Goal: Task Accomplishment & Management: Use online tool/utility

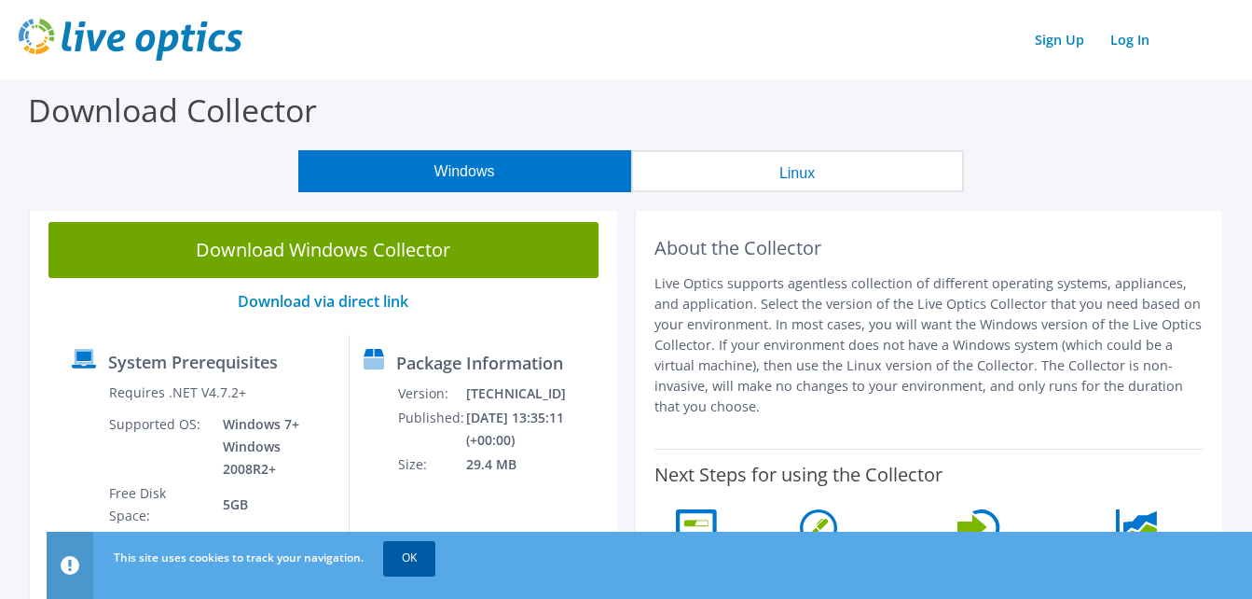
click at [421, 553] on link "OK" at bounding box center [409, 558] width 52 height 34
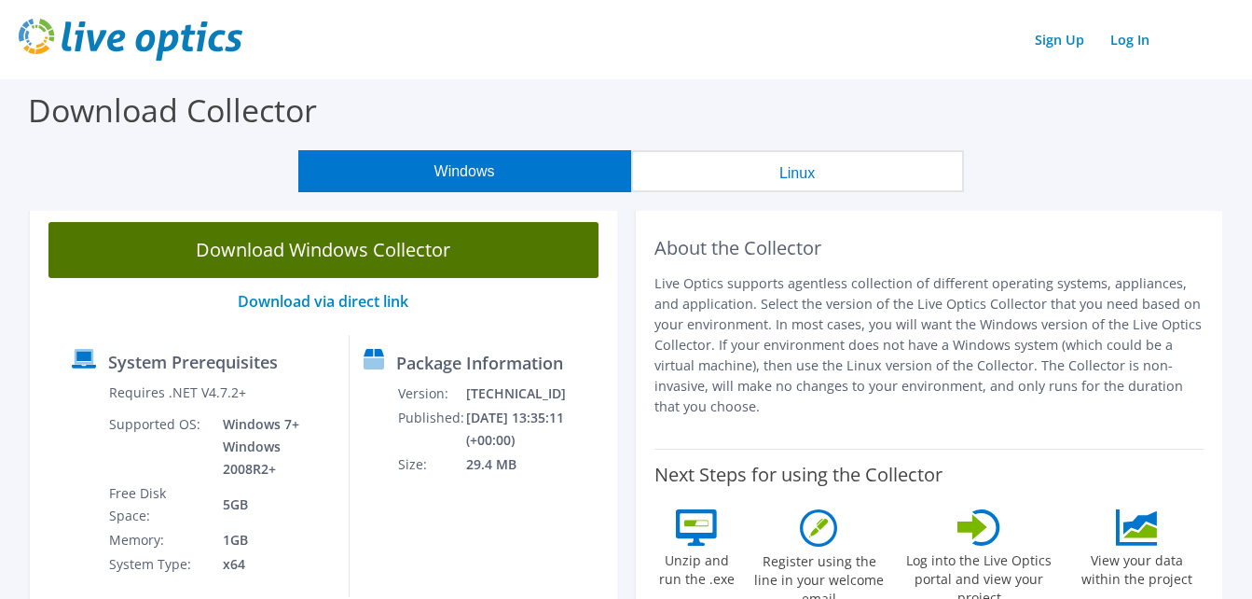
click at [400, 245] on link "Download Windows Collector" at bounding box center [323, 250] width 550 height 56
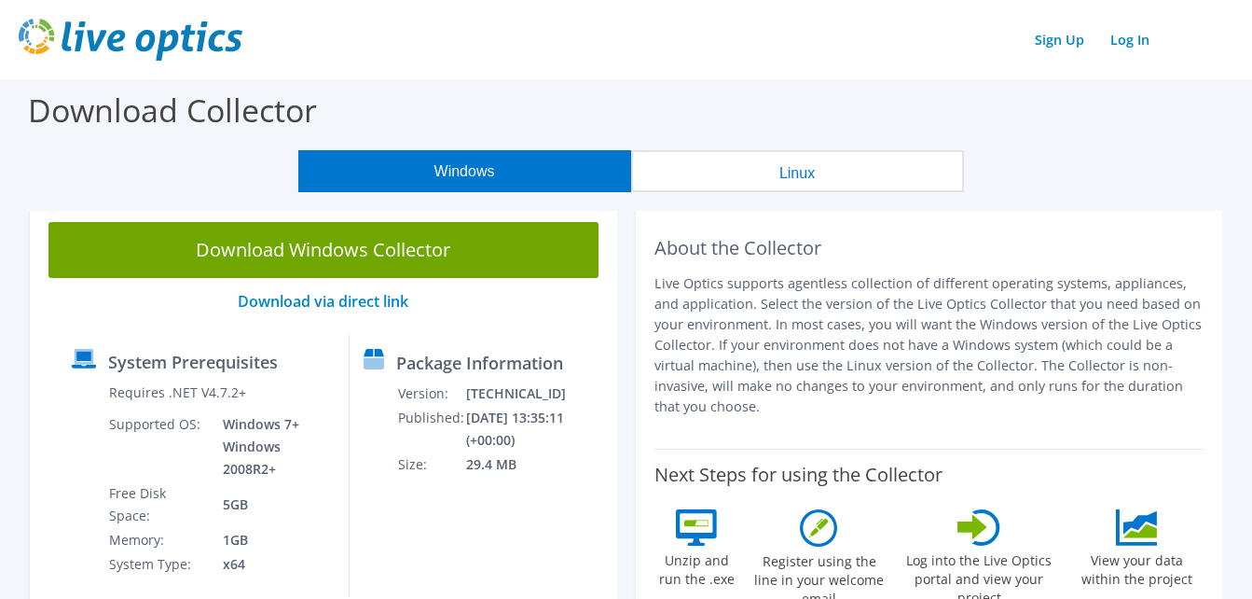
click at [1195, 76] on header "Sign Up Log In" at bounding box center [626, 39] width 1252 height 79
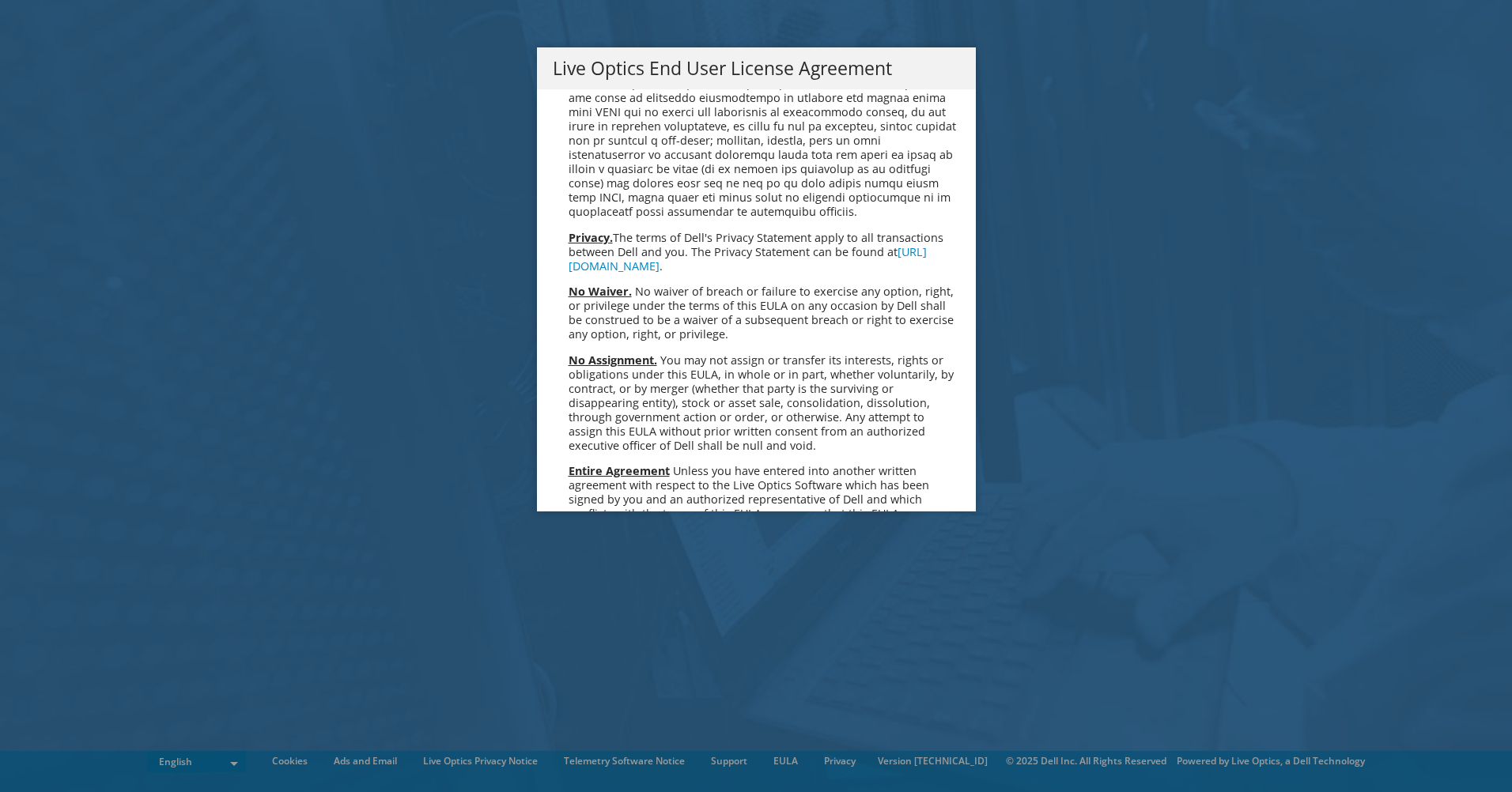
scroll to position [5980, 0]
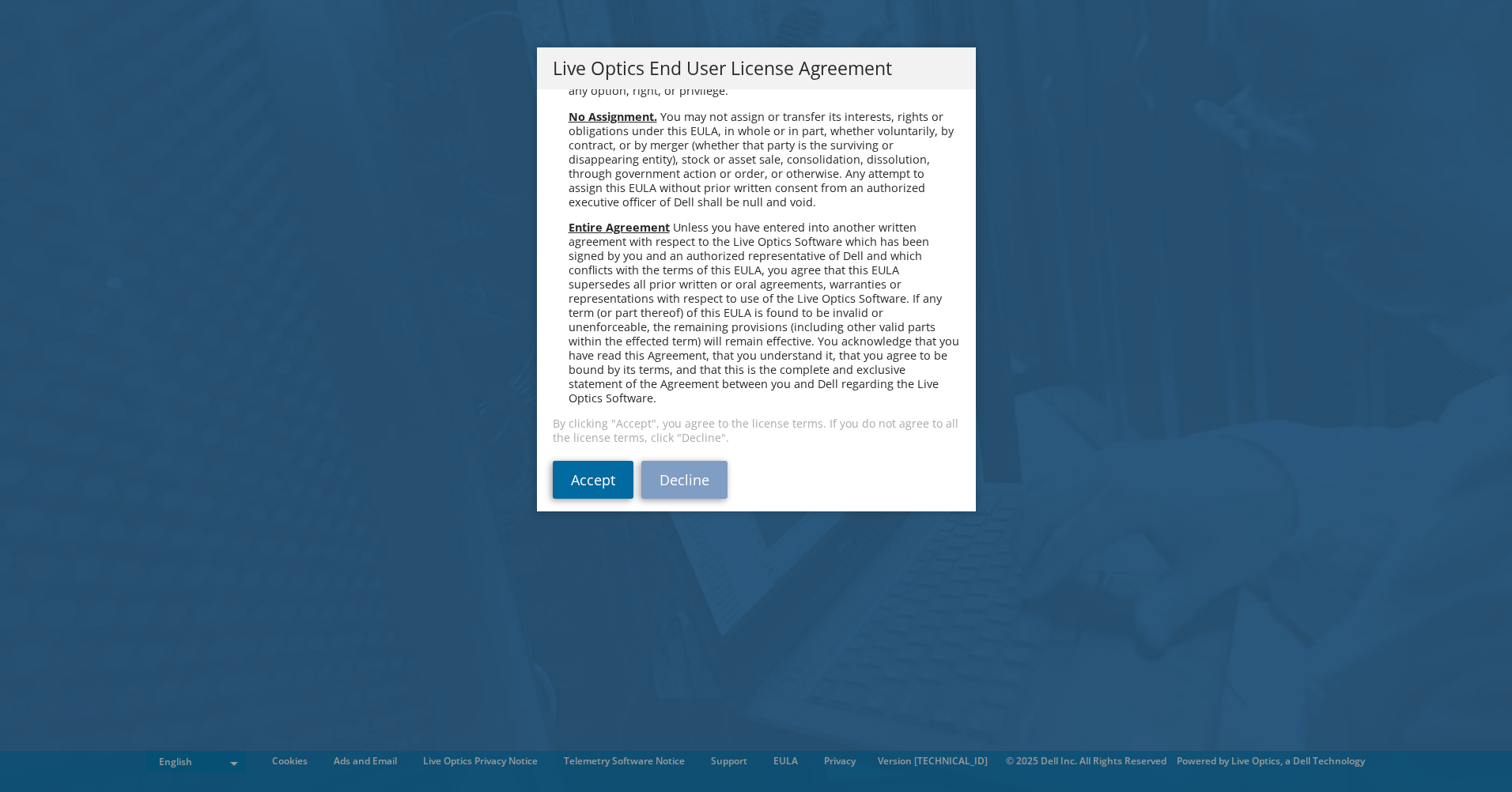
click at [596, 461] on link "Accept" at bounding box center [593, 480] width 81 height 38
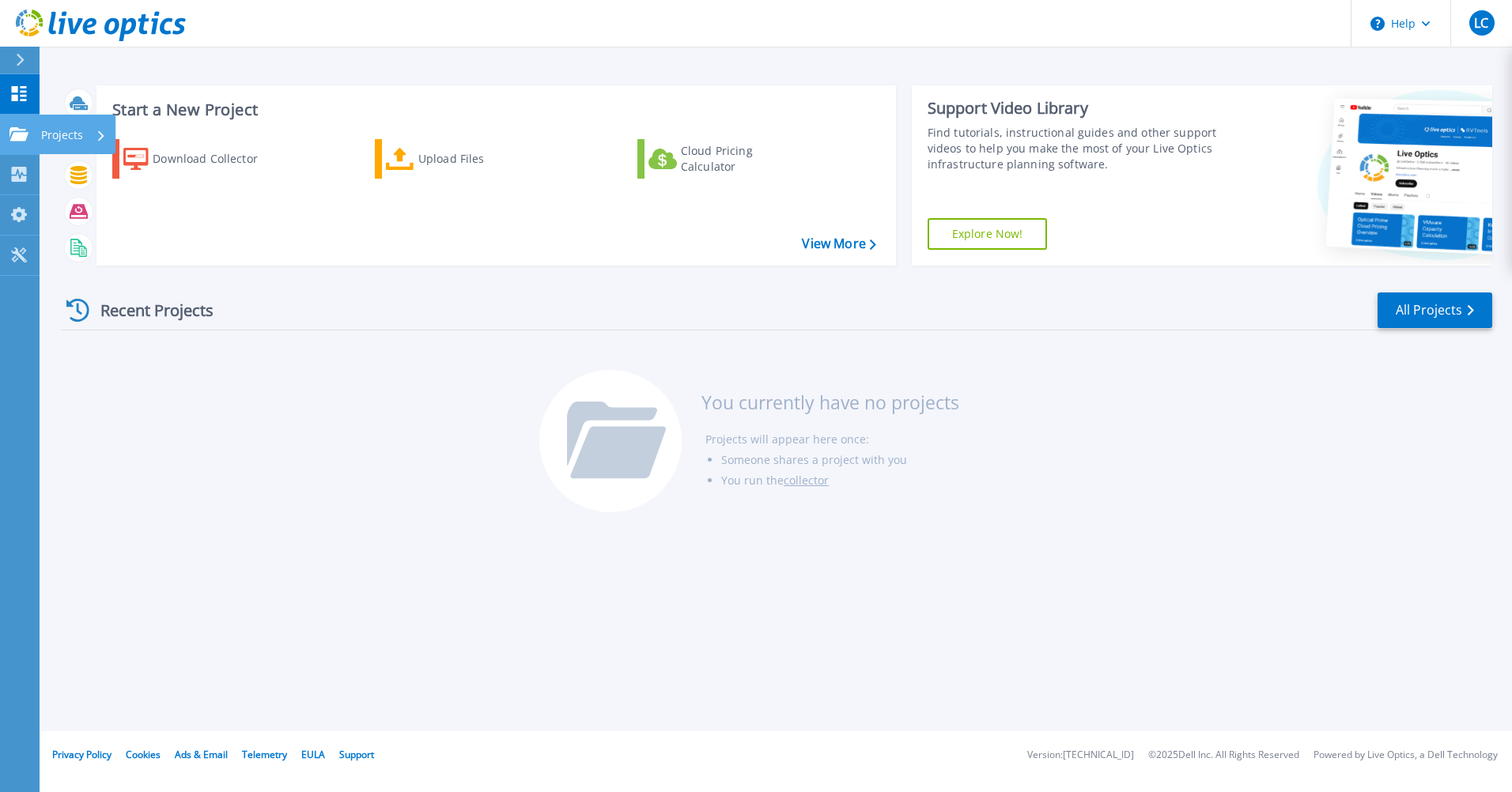
click at [17, 132] on icon at bounding box center [19, 134] width 19 height 14
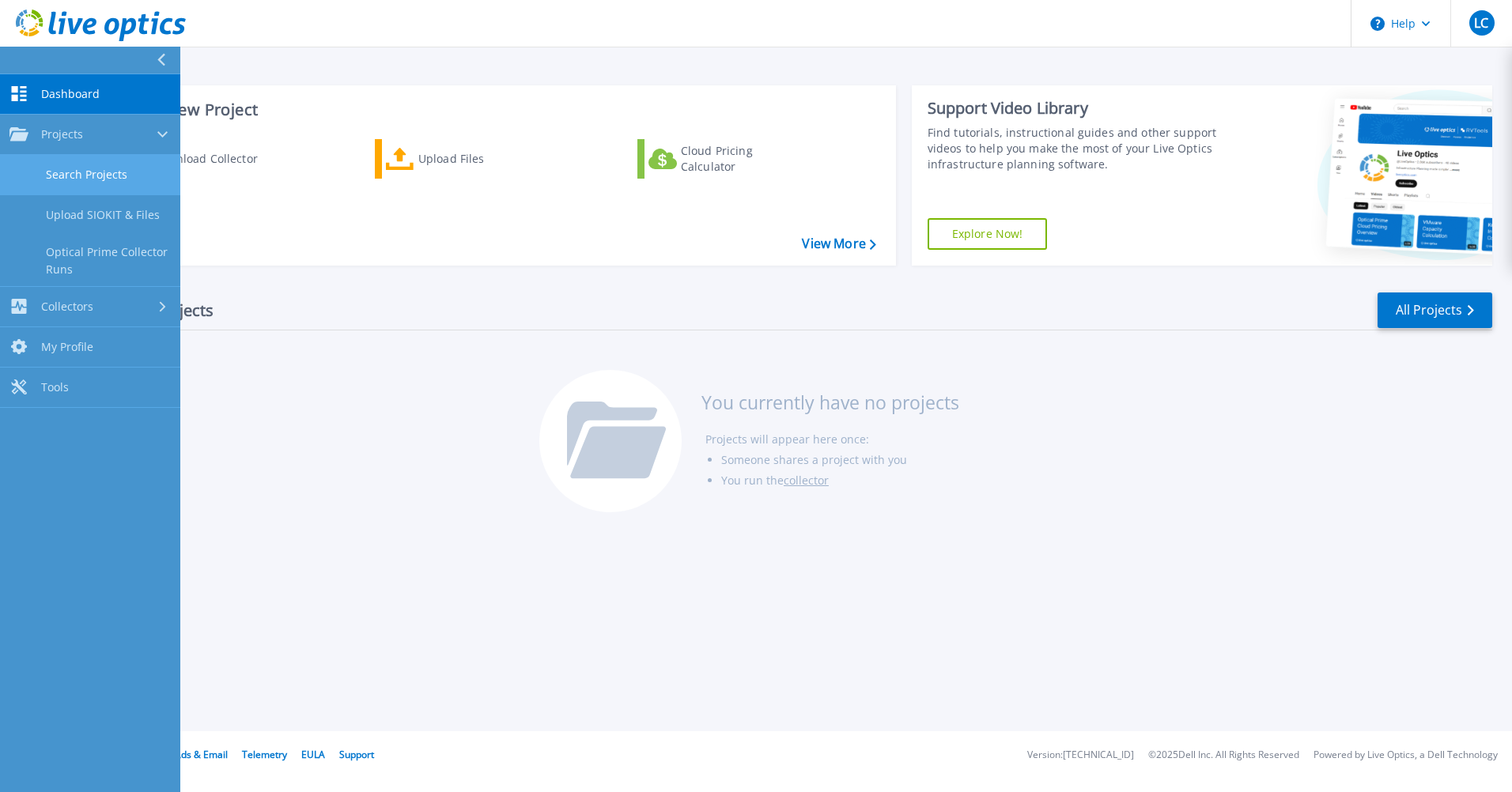
click at [105, 170] on link "Search Projects" at bounding box center [90, 176] width 181 height 41
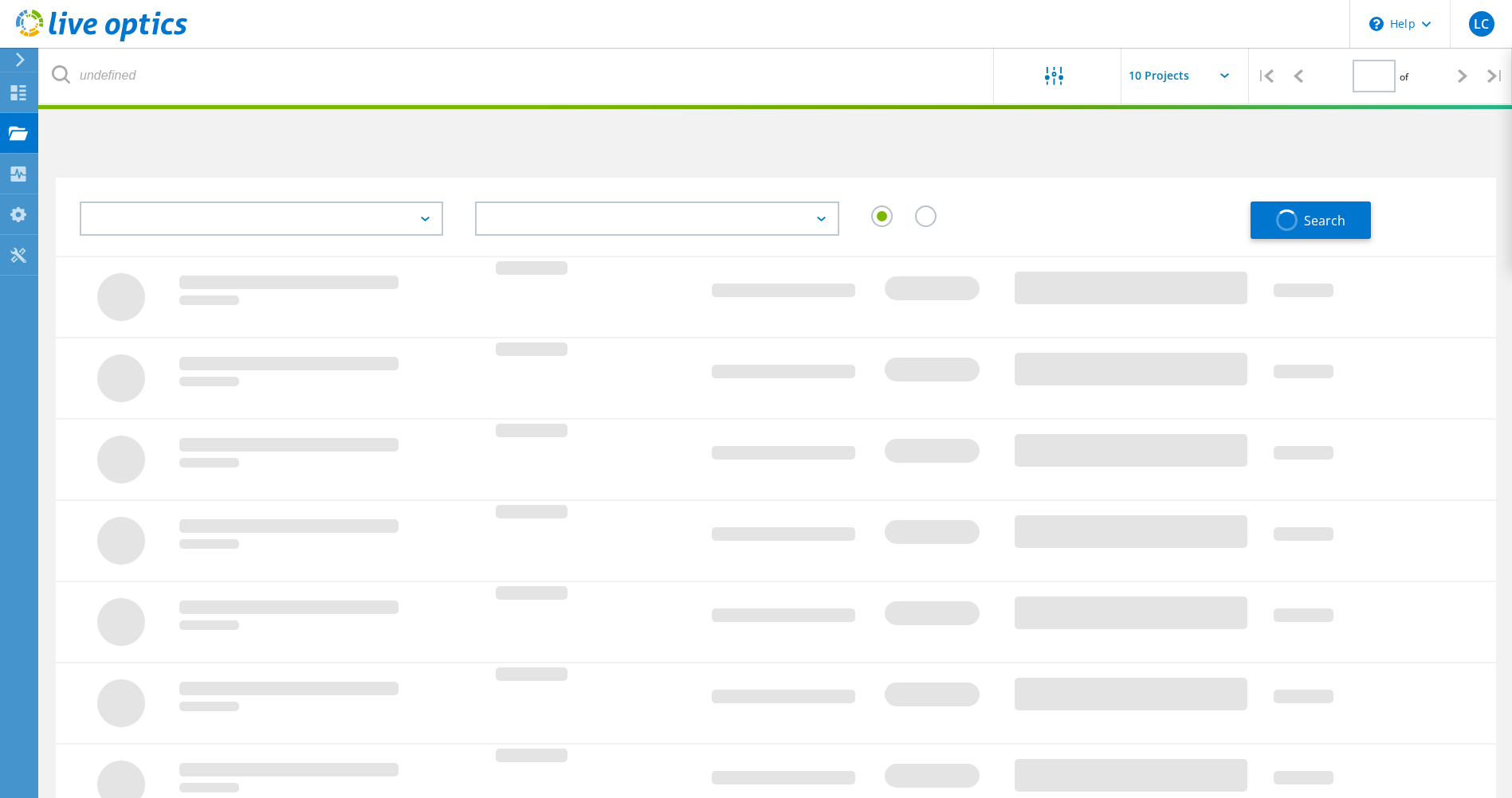
type input "1"
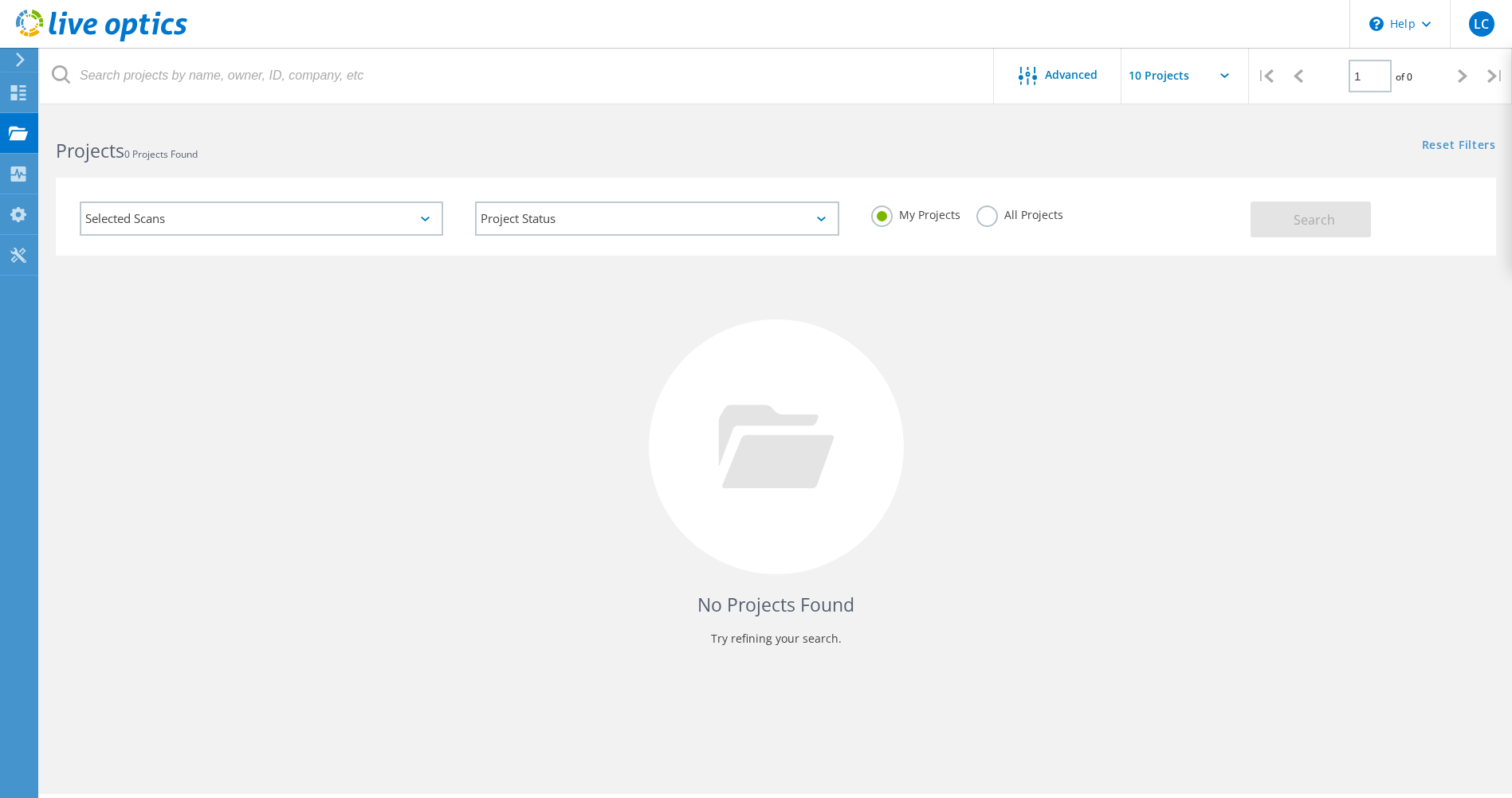
click at [18, 62] on icon at bounding box center [21, 60] width 12 height 15
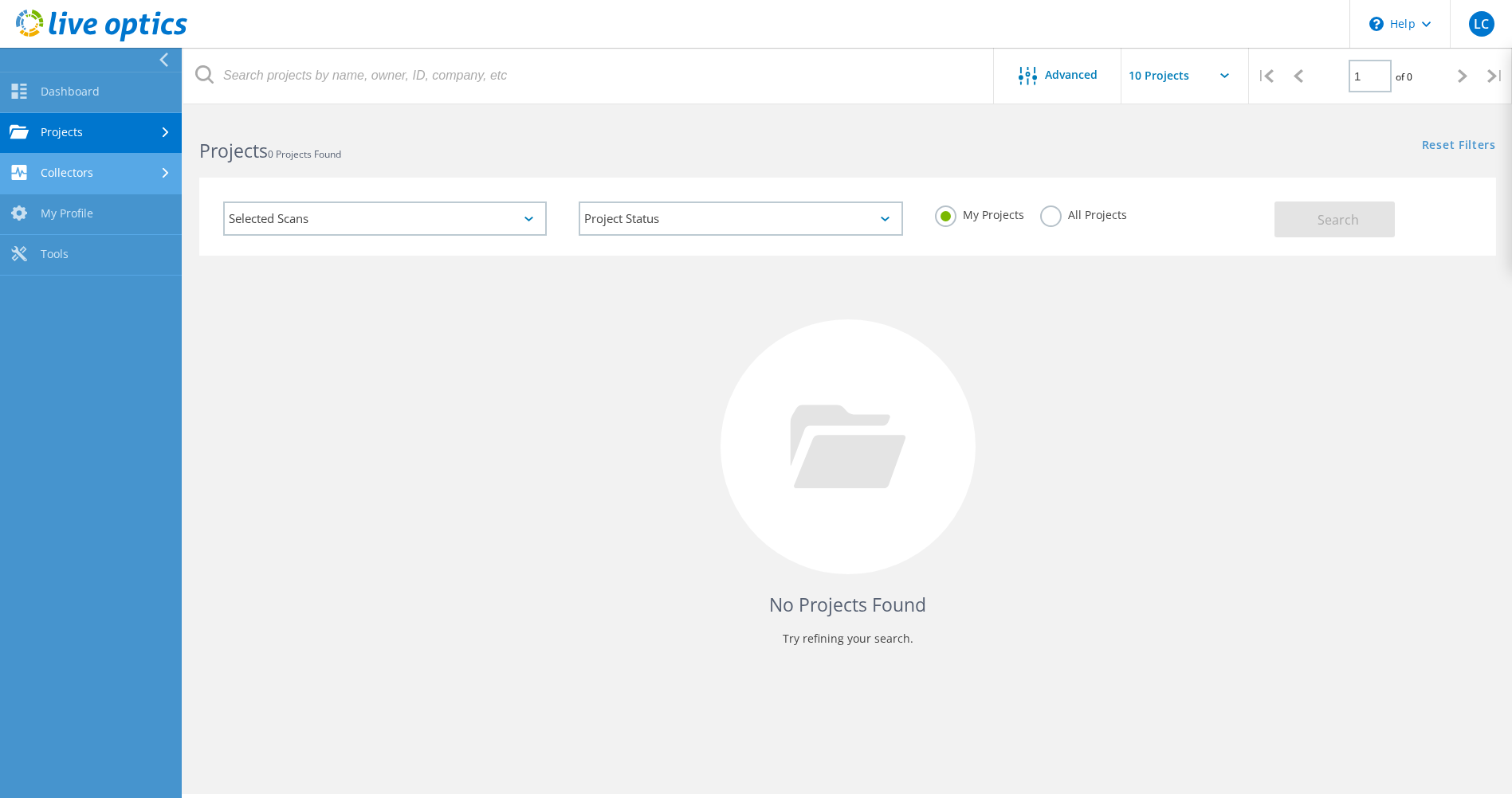
click at [150, 174] on link "Collectors" at bounding box center [91, 174] width 182 height 41
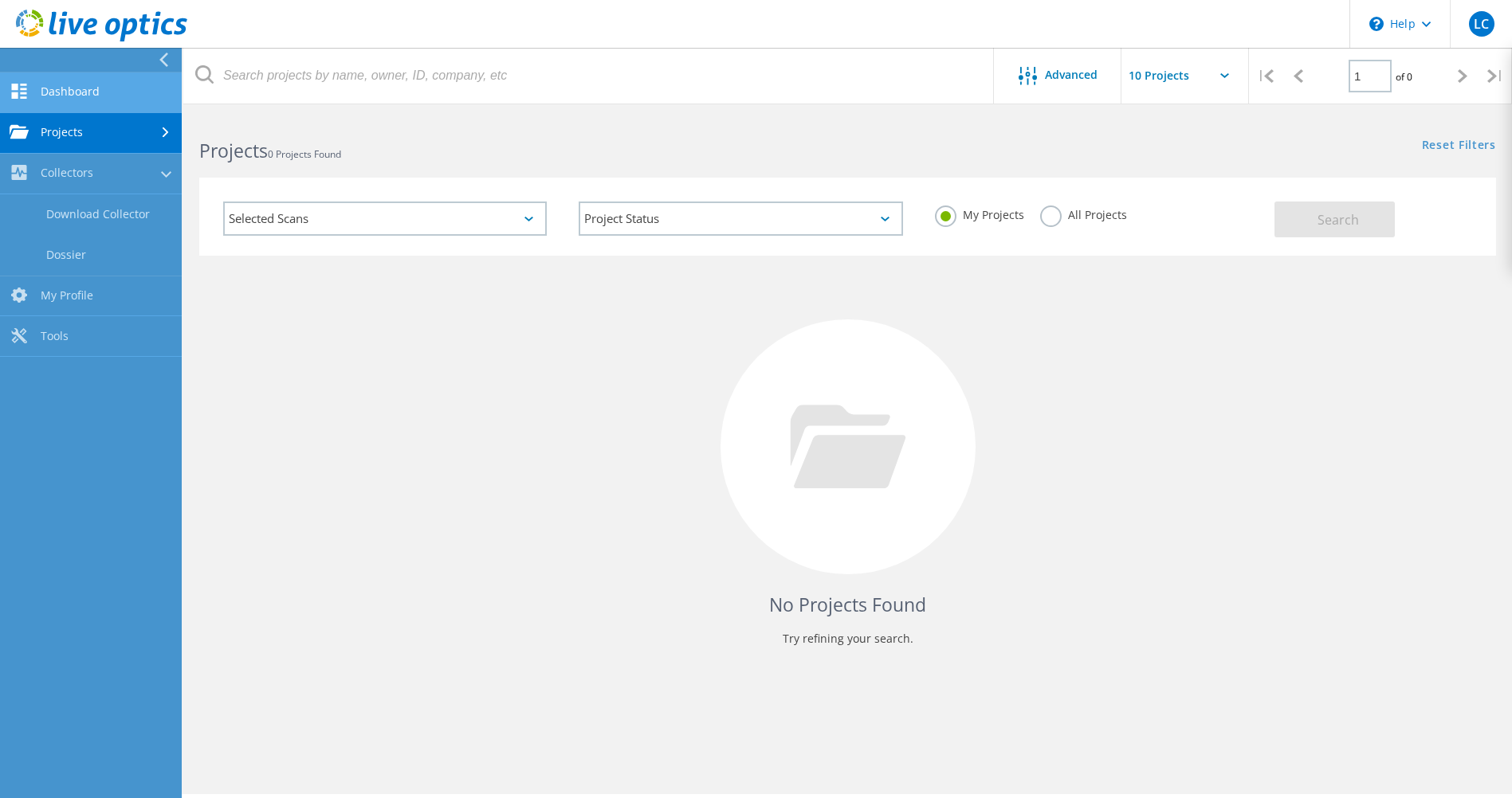
click at [86, 99] on link "Dashboard" at bounding box center [91, 93] width 182 height 41
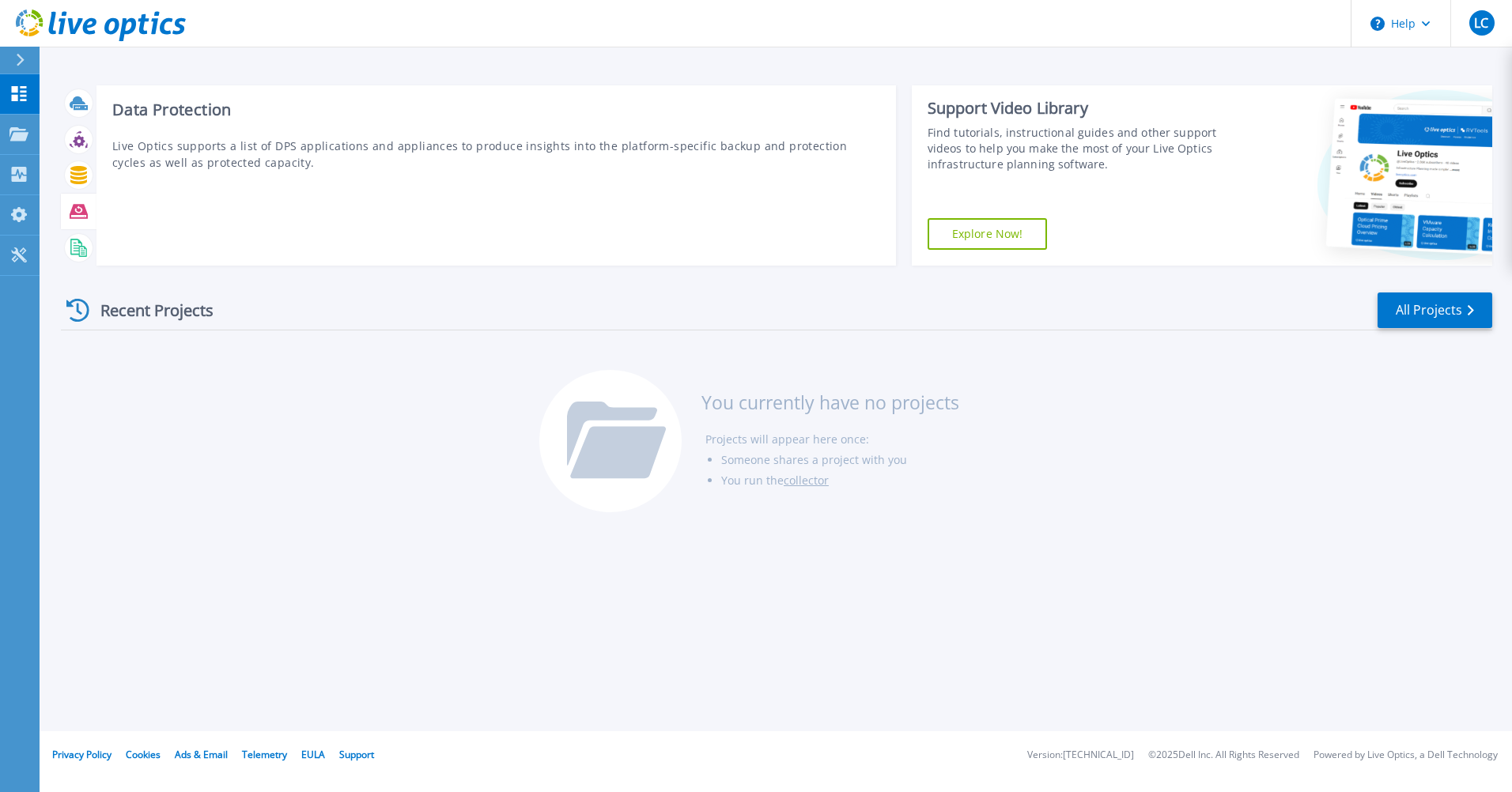
click at [80, 217] on icon at bounding box center [78, 211] width 18 height 14
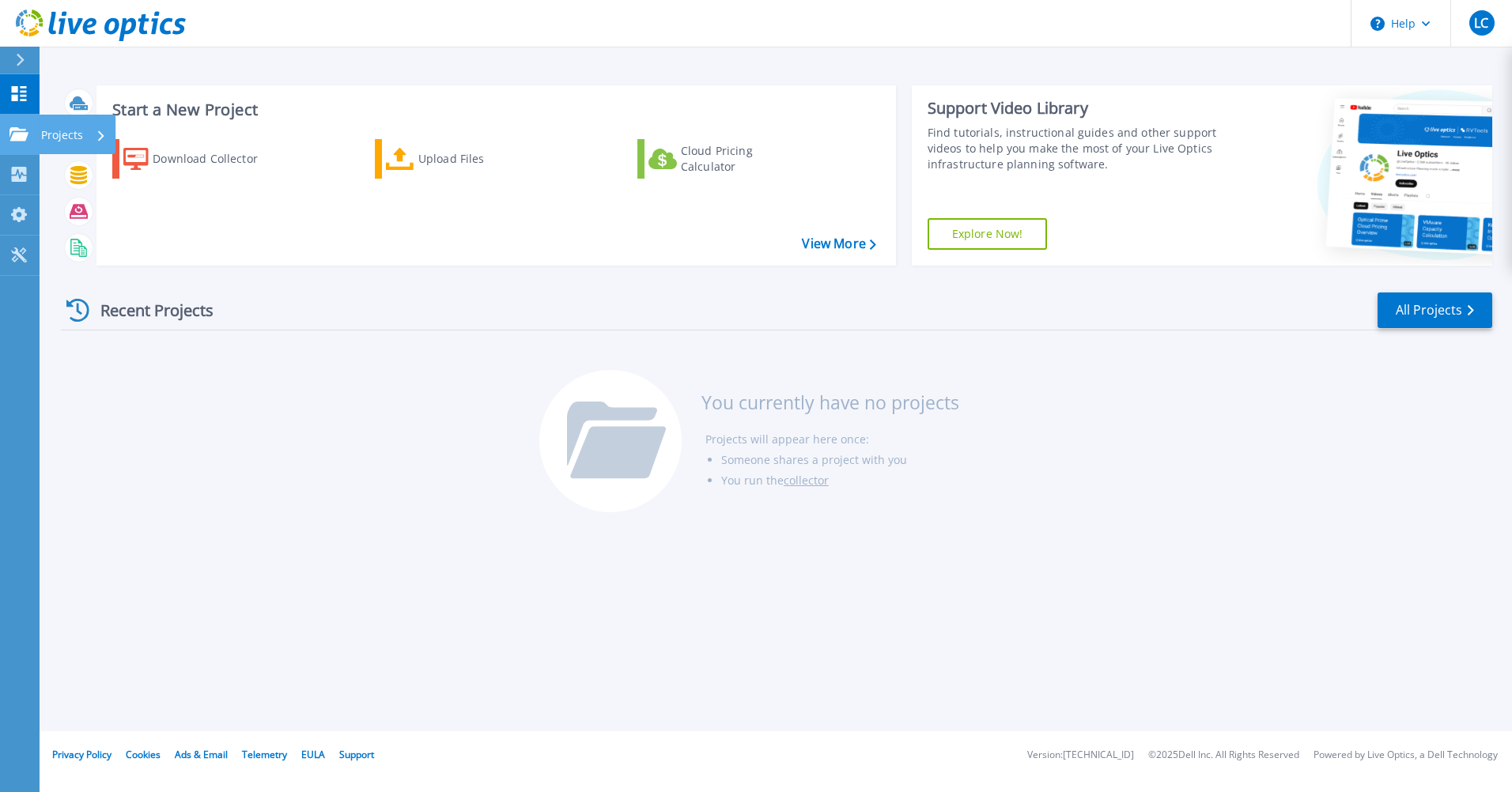
click at [13, 139] on icon at bounding box center [19, 134] width 19 height 14
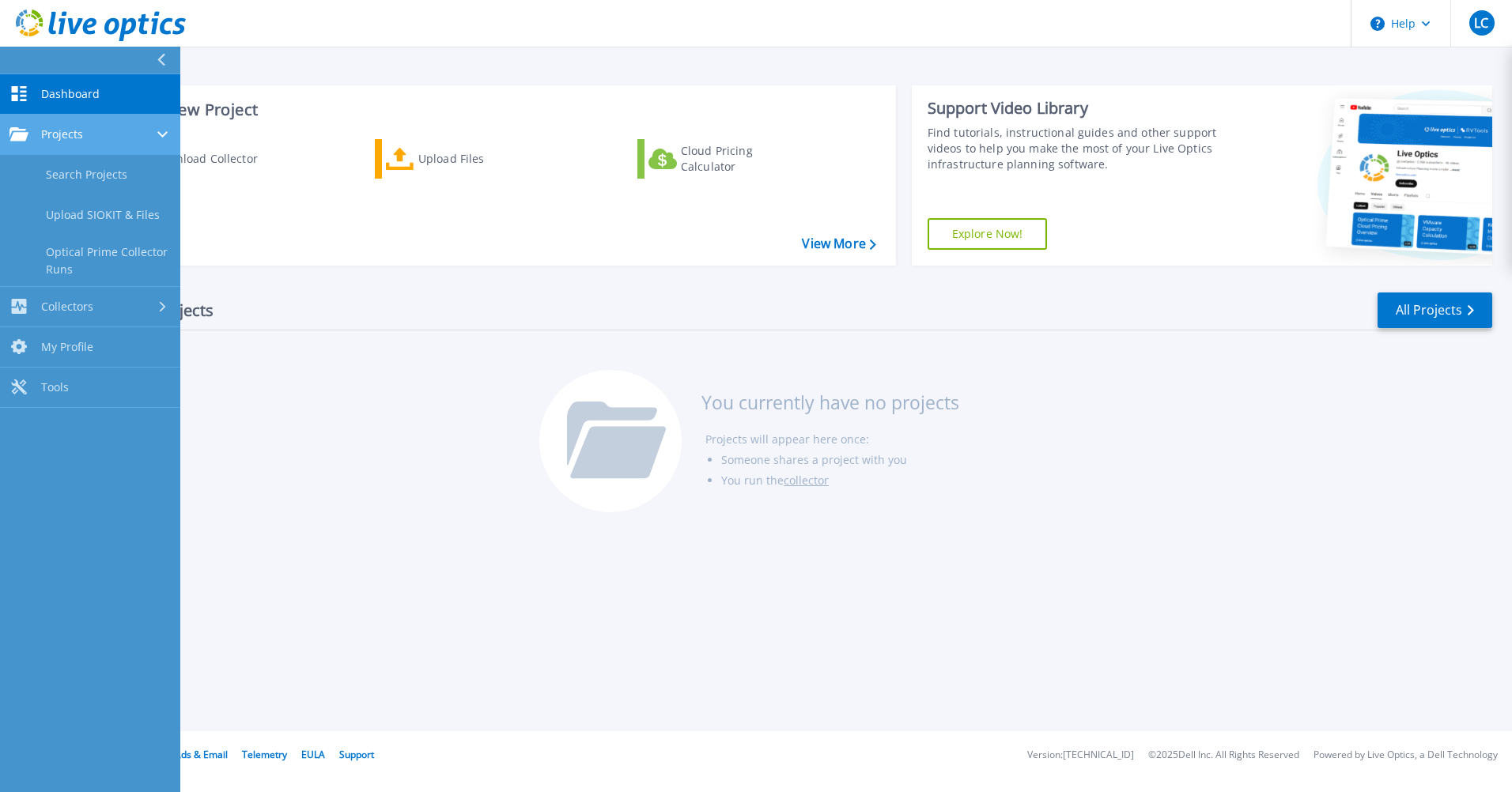
click at [120, 144] on link "Projects Projects" at bounding box center [90, 135] width 181 height 41
click at [118, 143] on link "Projects Projects" at bounding box center [90, 135] width 181 height 41
click at [108, 183] on link "Search Projects" at bounding box center [90, 176] width 181 height 41
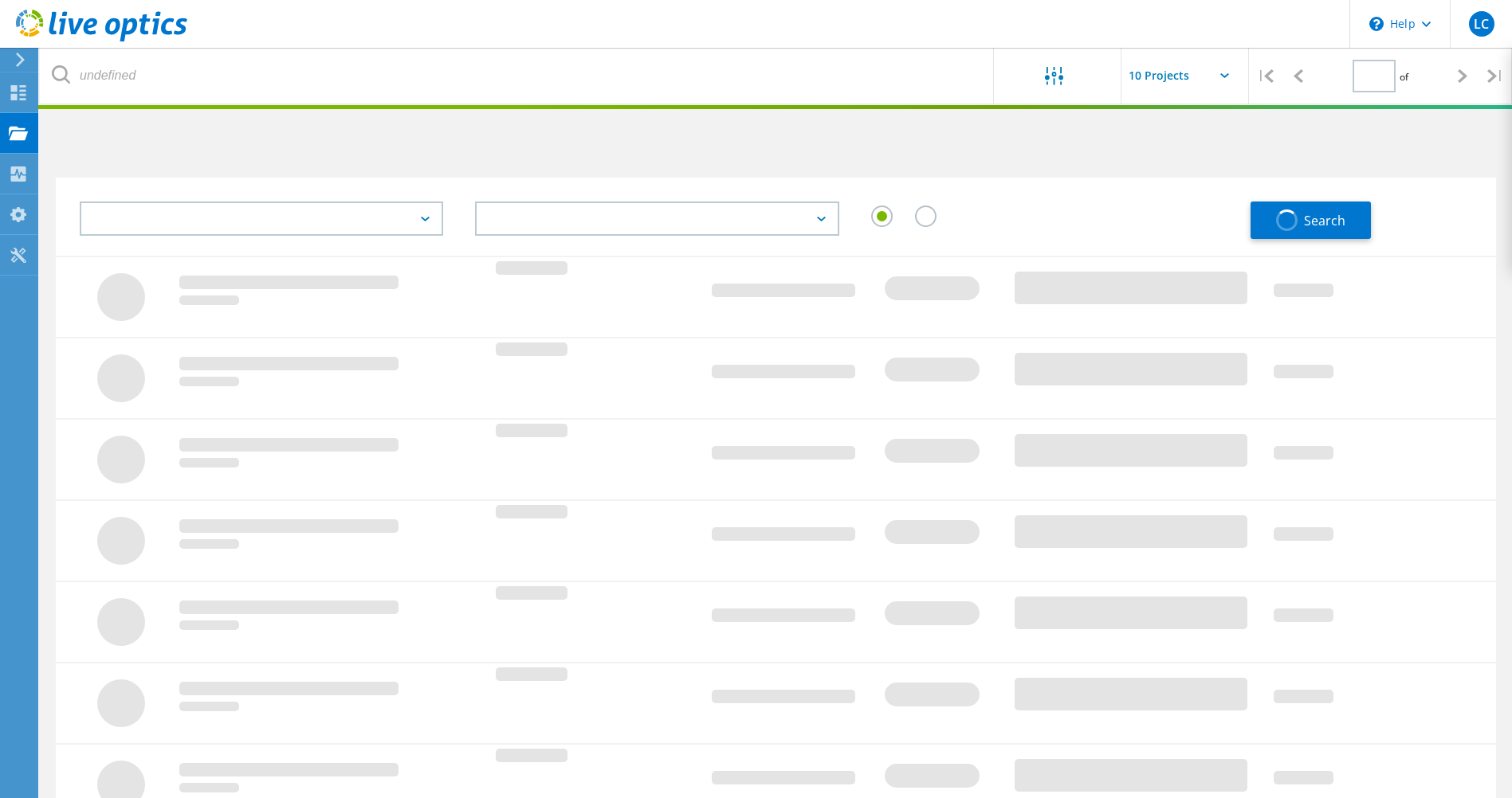
type input "1"
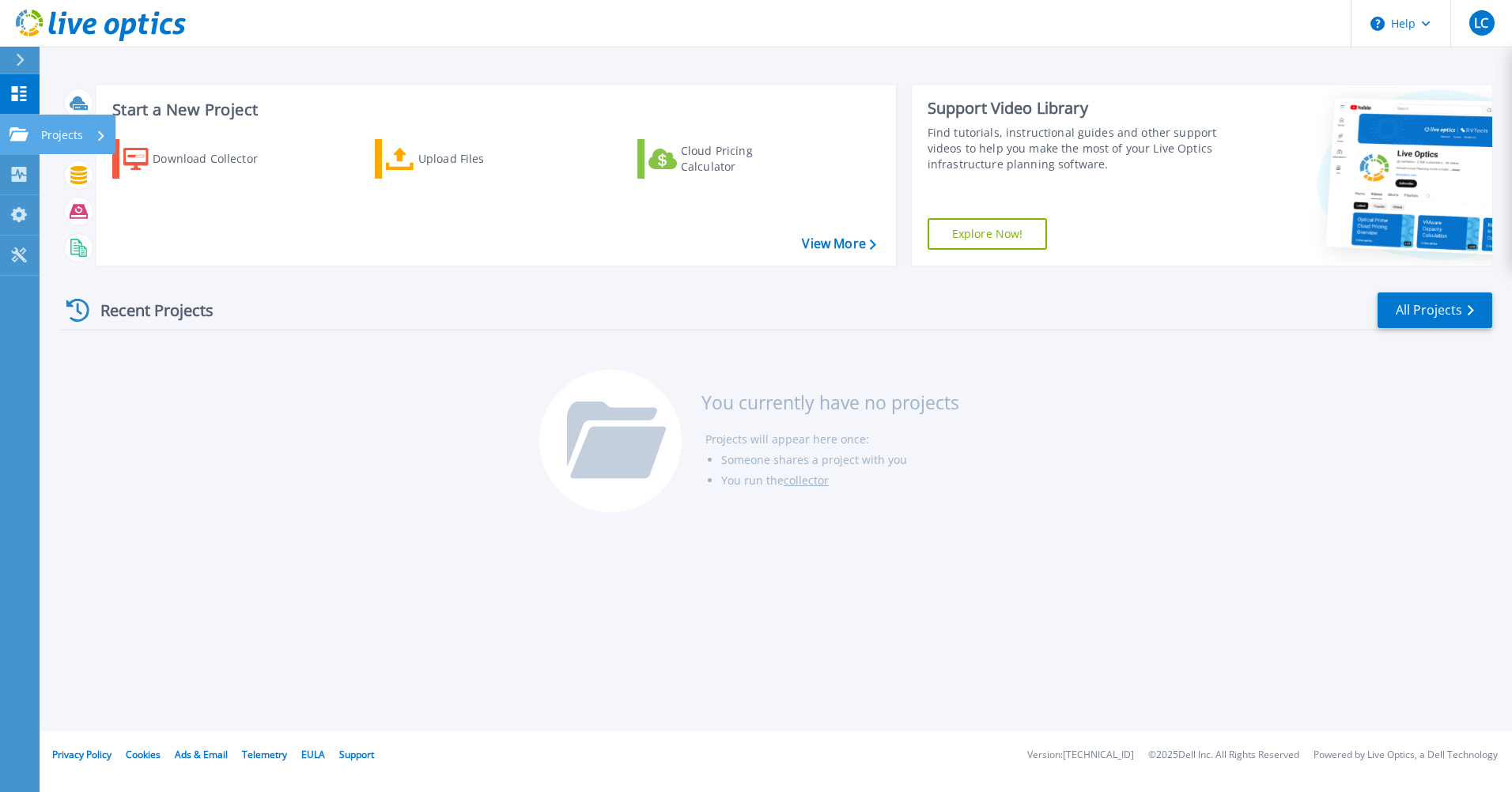
click at [19, 128] on icon at bounding box center [19, 134] width 19 height 14
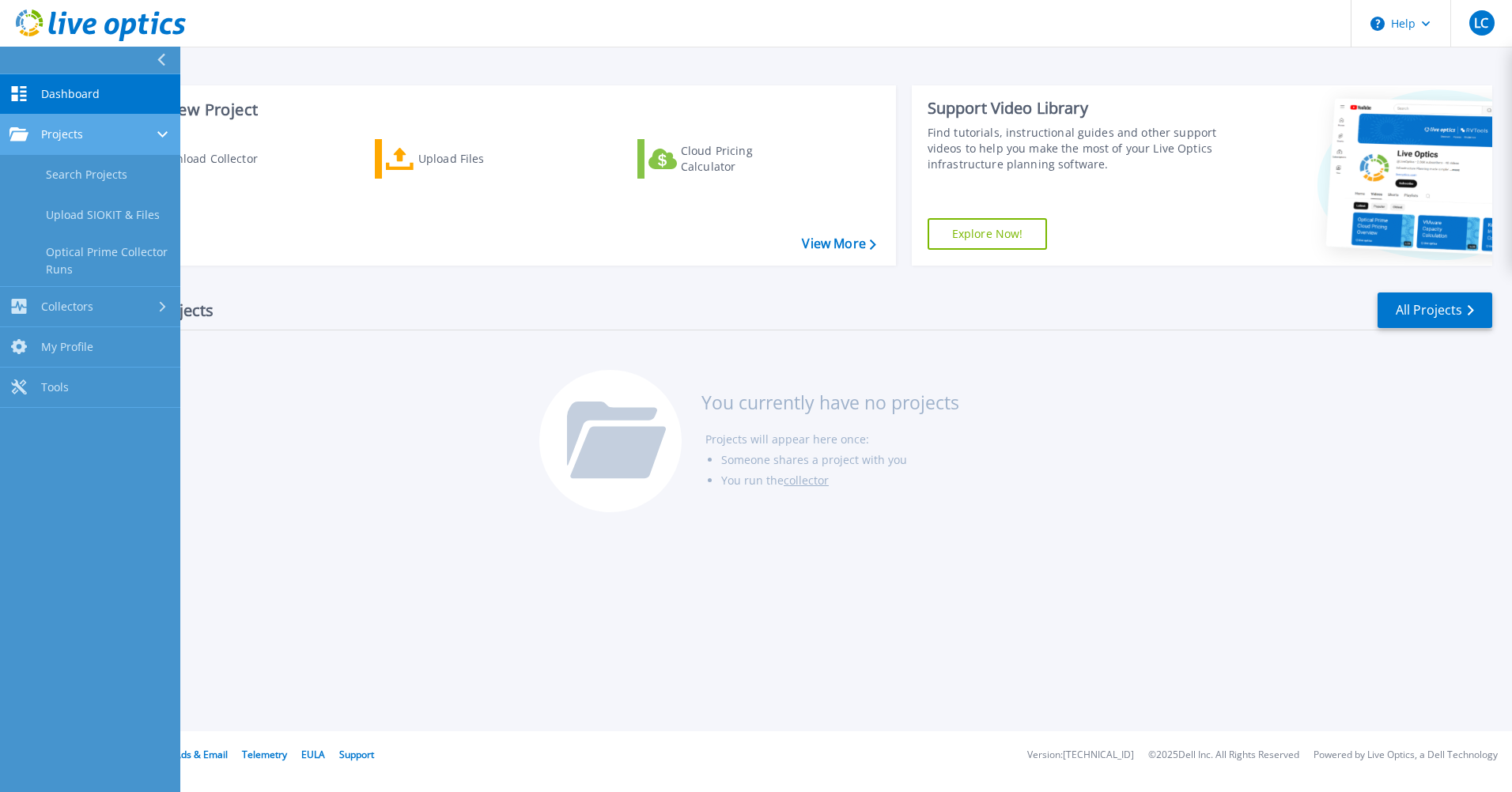
click at [62, 132] on span "Projects" at bounding box center [61, 134] width 42 height 14
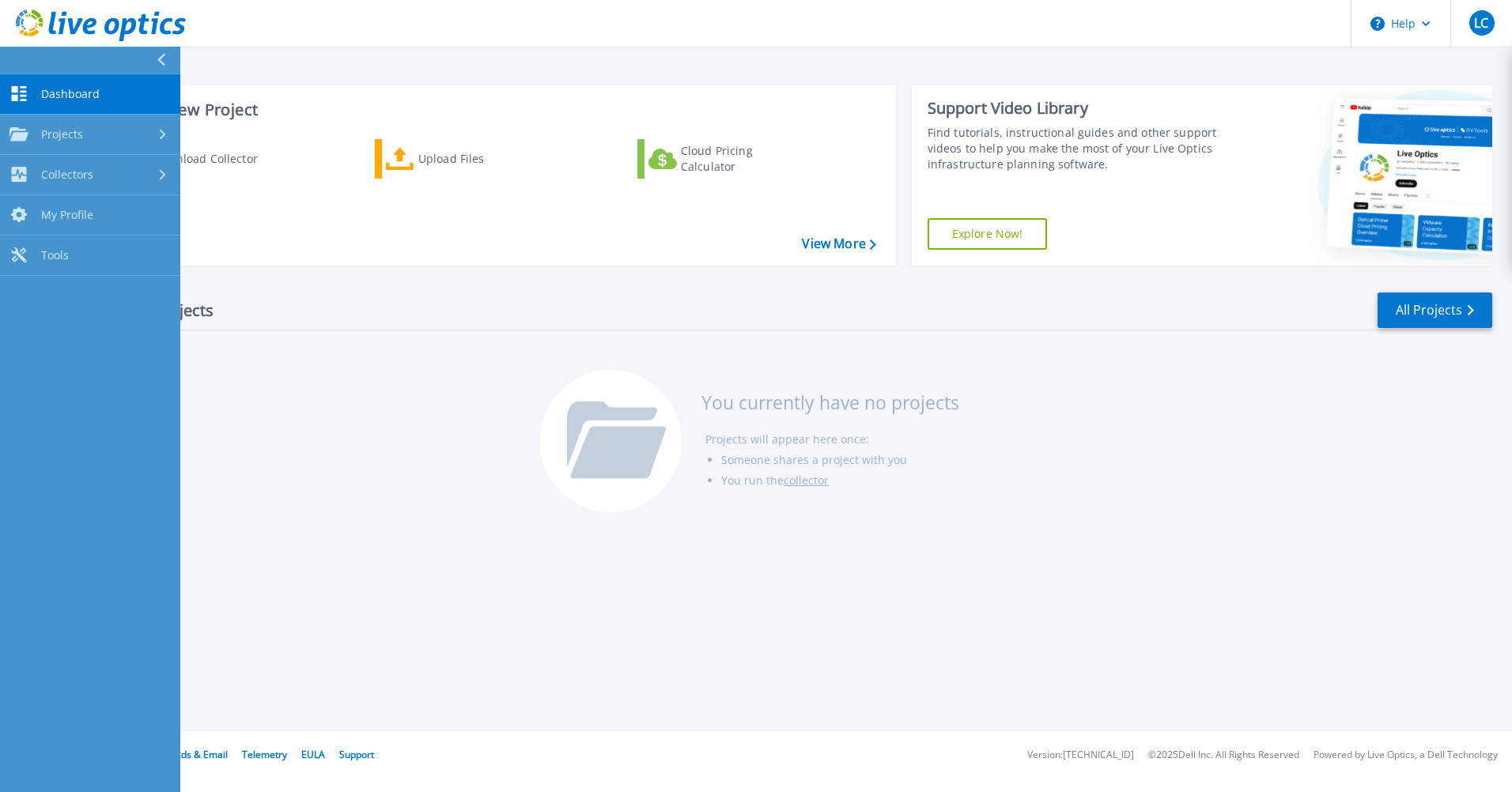
click at [81, 89] on span "Dashboard" at bounding box center [70, 94] width 59 height 14
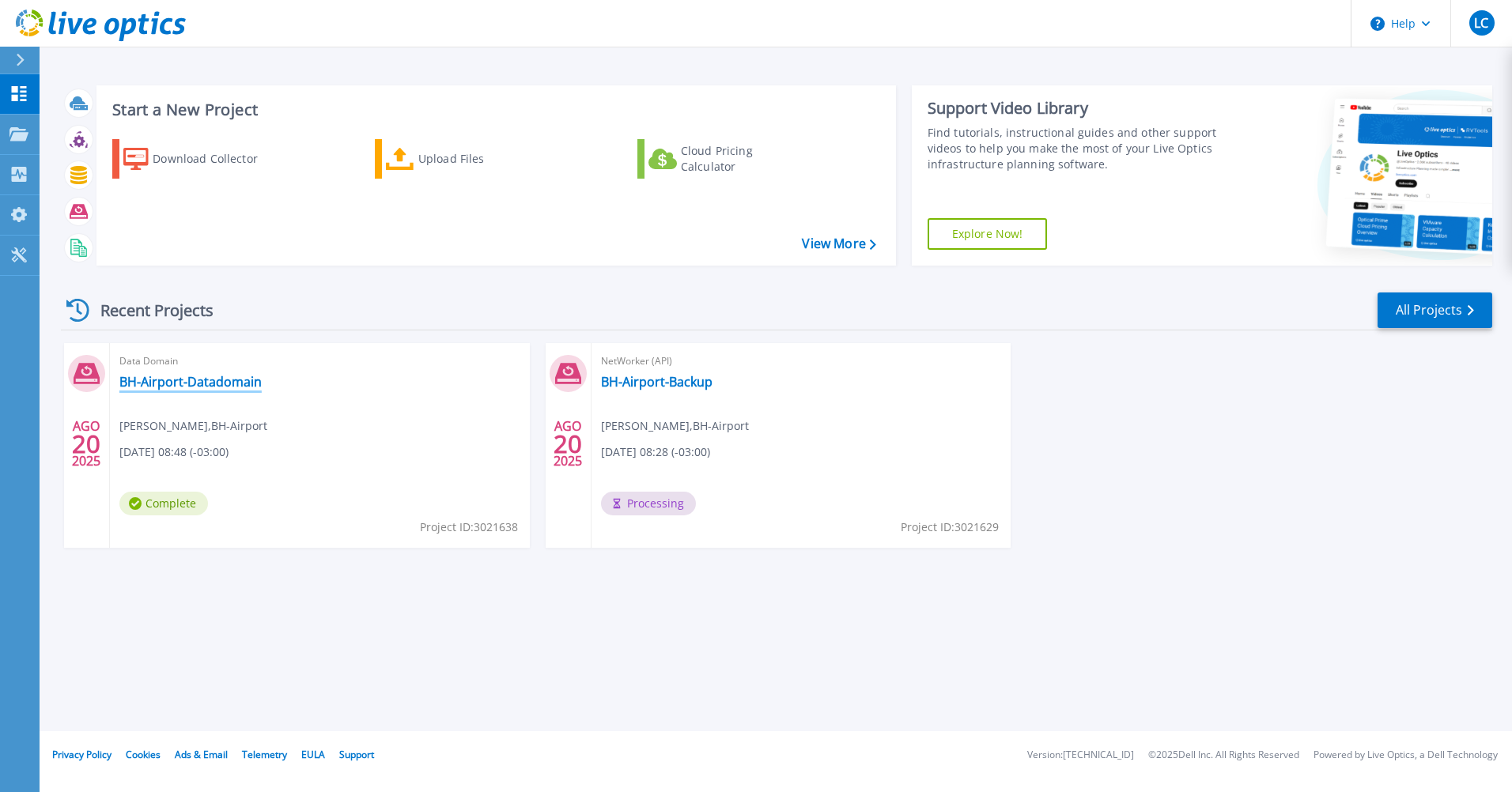
click at [164, 381] on link "BH-Airport-Datadomain" at bounding box center [191, 382] width 142 height 16
